Goal: Task Accomplishment & Management: Manage account settings

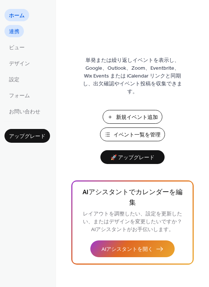
click at [15, 32] on span "連携" at bounding box center [14, 32] width 10 height 8
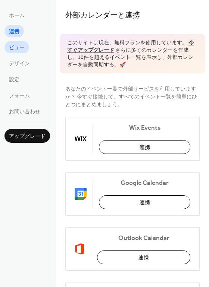
click at [9, 49] on span "ビュー" at bounding box center [17, 48] width 16 height 8
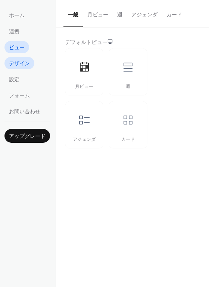
click at [23, 60] on span "デザイン" at bounding box center [19, 64] width 21 height 8
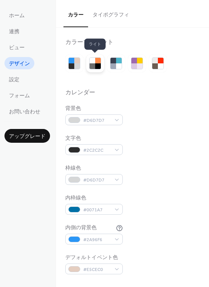
click at [97, 61] on div at bounding box center [98, 61] width 6 height 6
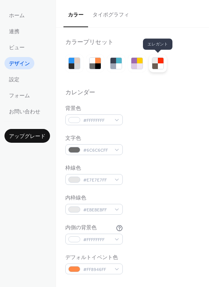
click at [153, 64] on div at bounding box center [155, 66] width 6 height 6
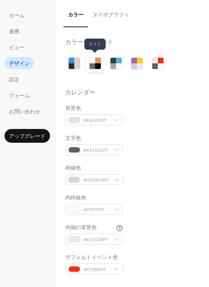
click at [90, 63] on div at bounding box center [92, 61] width 6 height 6
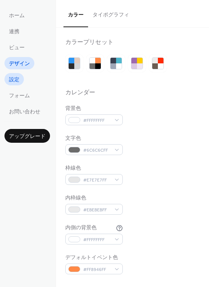
click at [17, 76] on span "設定" at bounding box center [14, 80] width 10 height 8
